Goal: Check status: Check status

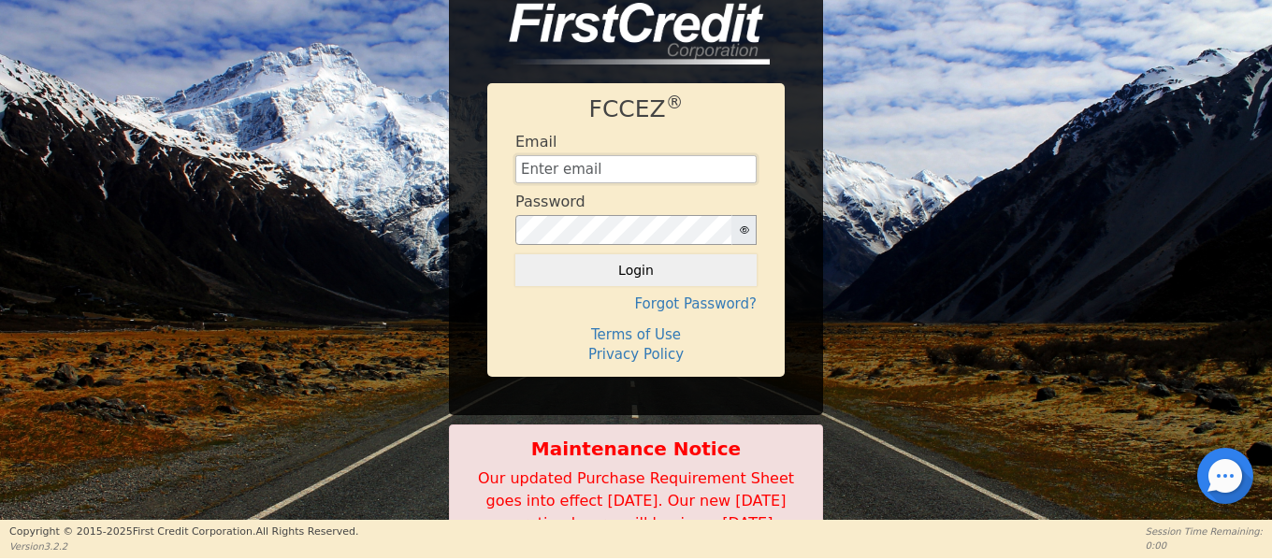
type input "[EMAIL_ADDRESS][DOMAIN_NAME]"
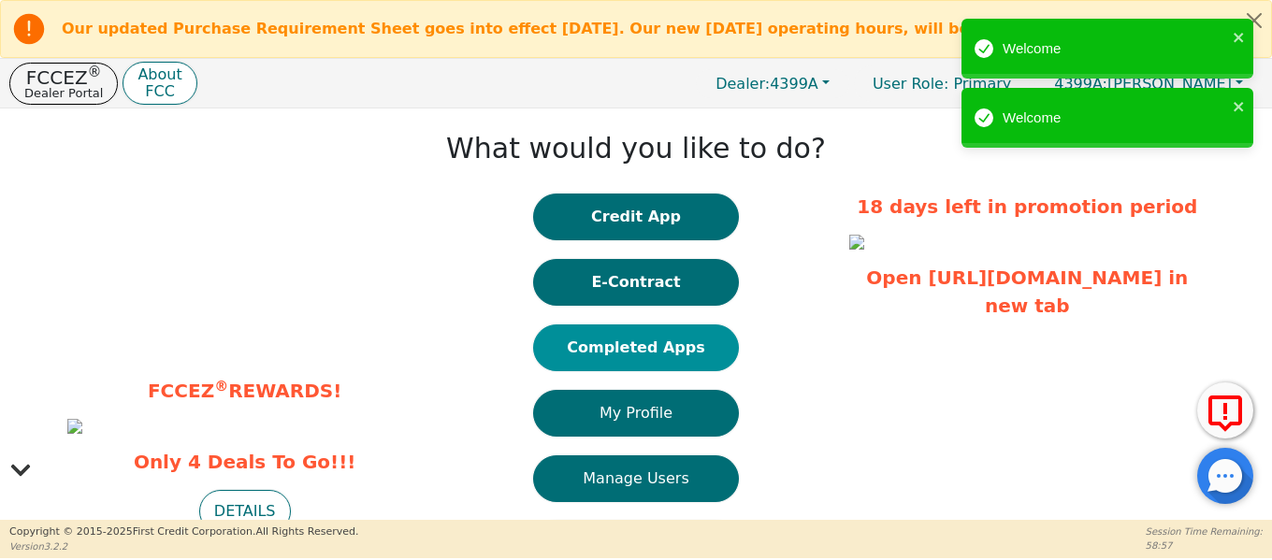
click at [629, 349] on button "Completed Apps" at bounding box center [636, 348] width 206 height 47
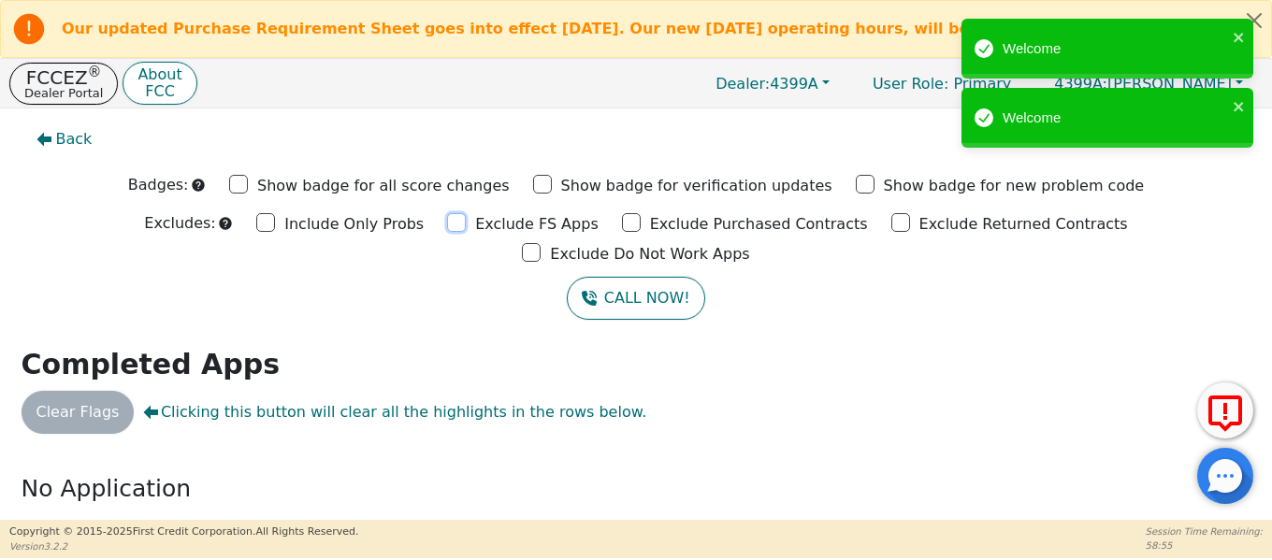
click at [447, 226] on input "Exclude FS Apps" at bounding box center [456, 222] width 19 height 19
checkbox input "true"
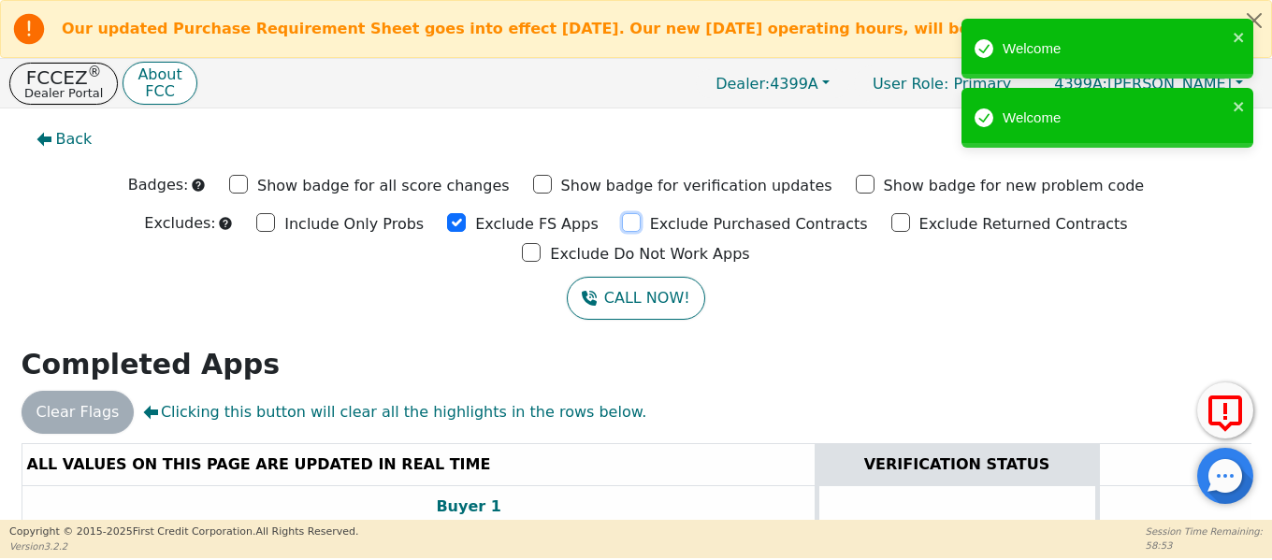
click at [622, 223] on input "Exclude Purchased Contracts" at bounding box center [631, 222] width 19 height 19
checkbox input "true"
click at [891, 224] on input "Exclude Returned Contracts" at bounding box center [900, 222] width 19 height 19
checkbox input "true"
click at [541, 243] on input "Exclude Do Not Work Apps" at bounding box center [531, 252] width 19 height 19
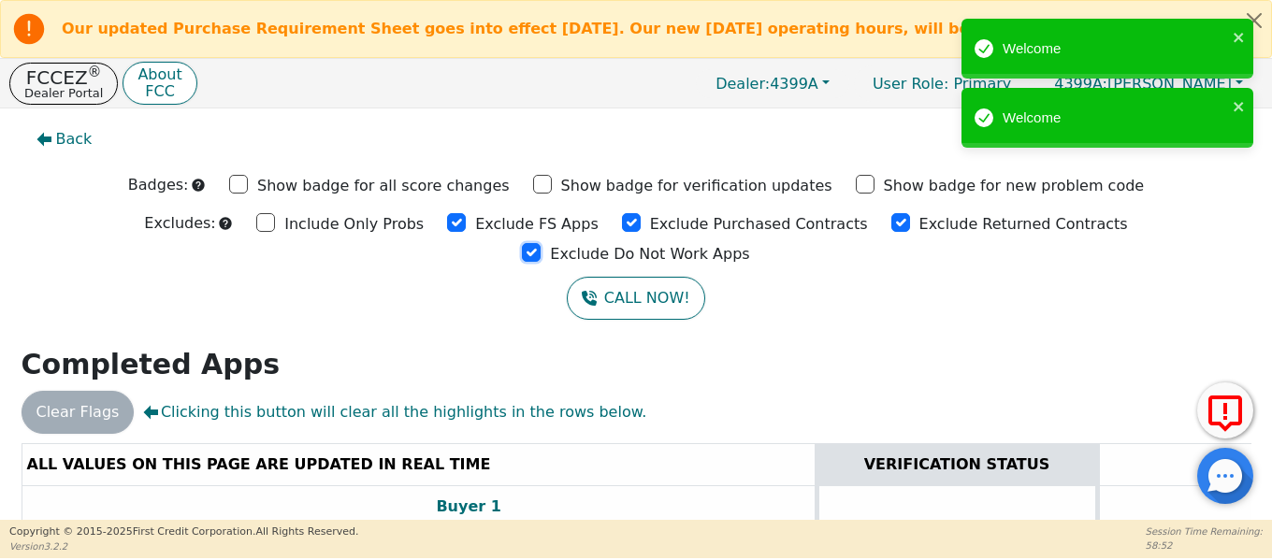
checkbox input "true"
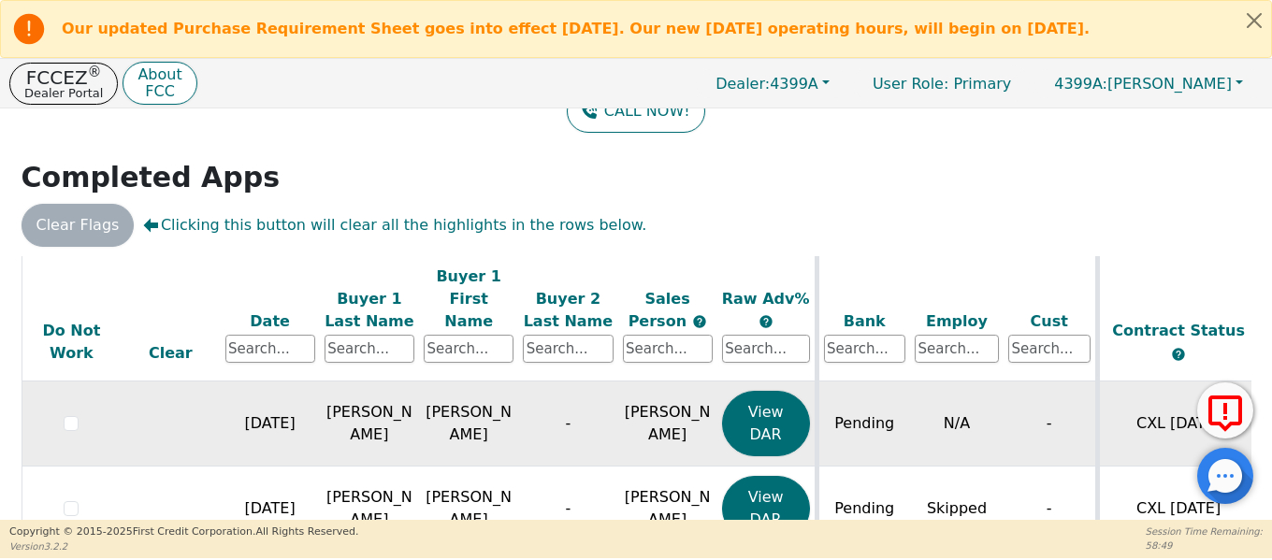
scroll to position [374, 0]
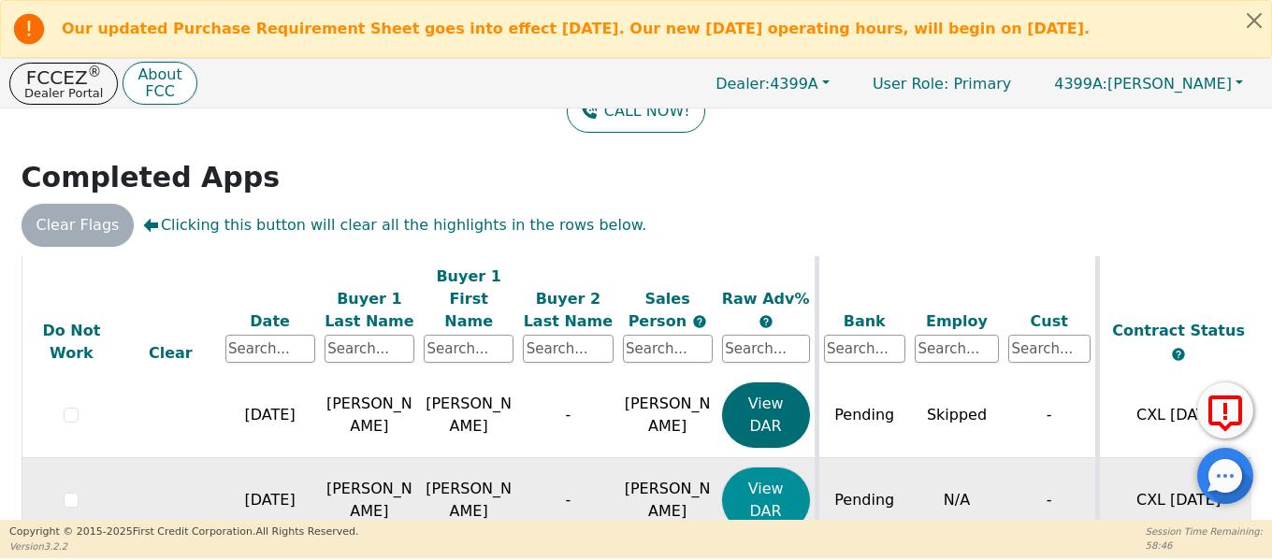
click at [757, 468] on button "View DAR" at bounding box center [766, 500] width 88 height 65
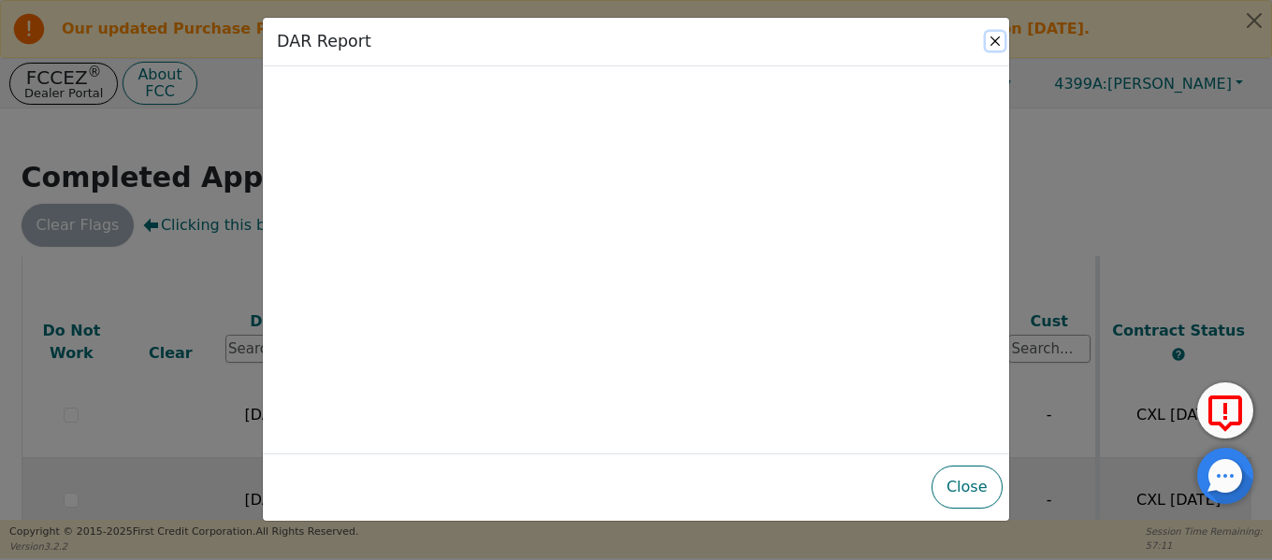
click at [998, 43] on button "Close" at bounding box center [995, 41] width 19 height 19
